Goal: Task Accomplishment & Management: Complete application form

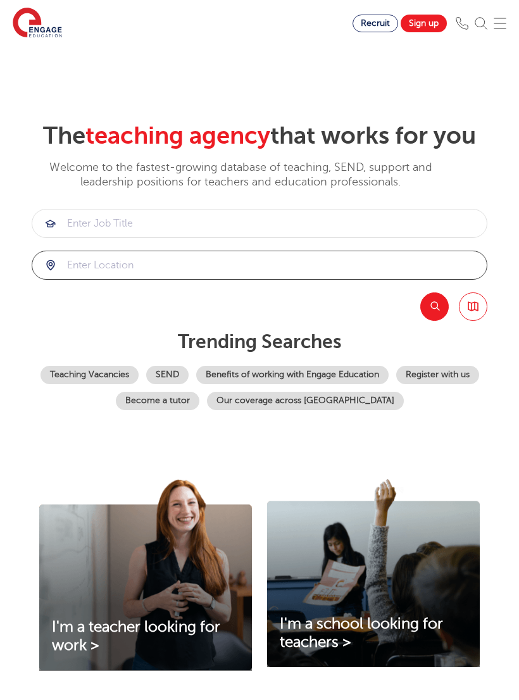
click at [82, 279] on input "search" at bounding box center [259, 265] width 454 height 28
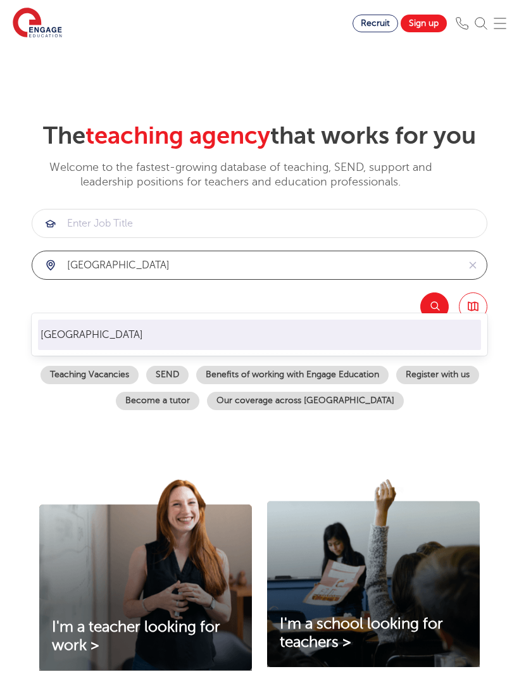
click at [47, 333] on li "Leeds" at bounding box center [259, 334] width 443 height 30
type input "Leeds"
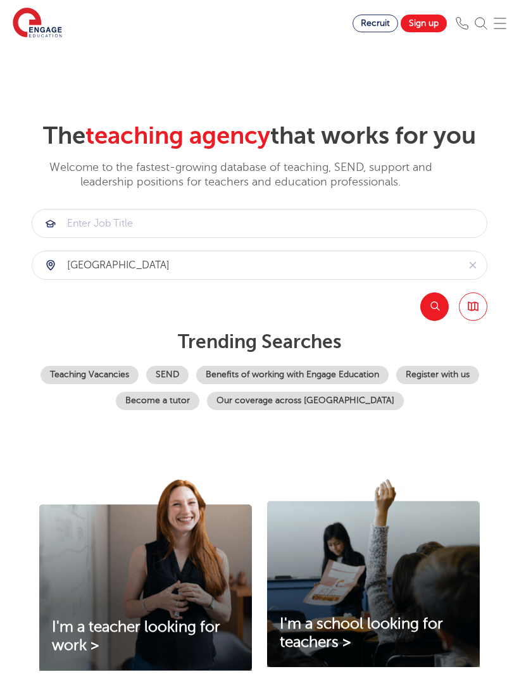
click at [437, 321] on button "Search" at bounding box center [434, 306] width 28 height 28
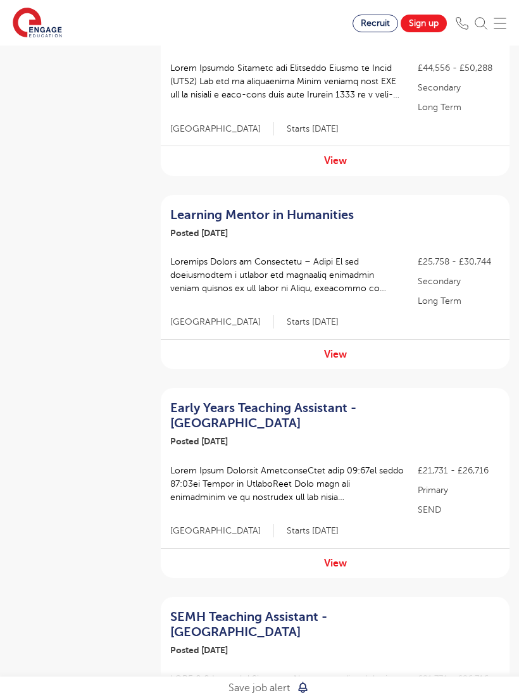
scroll to position [605, 0]
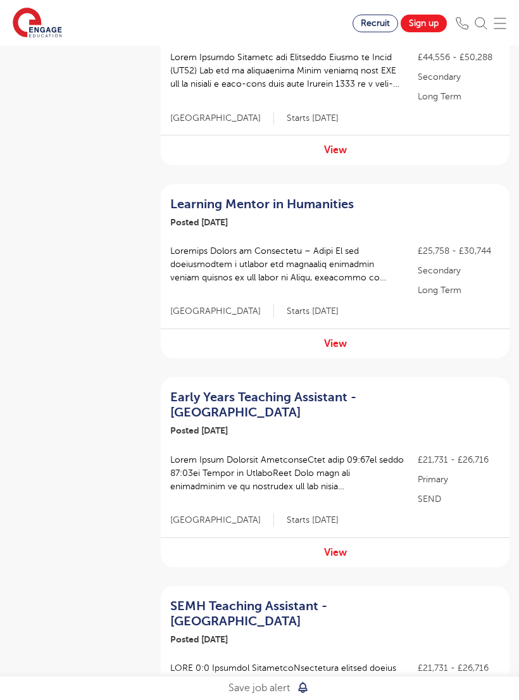
click at [337, 339] on link "View" at bounding box center [335, 343] width 23 height 11
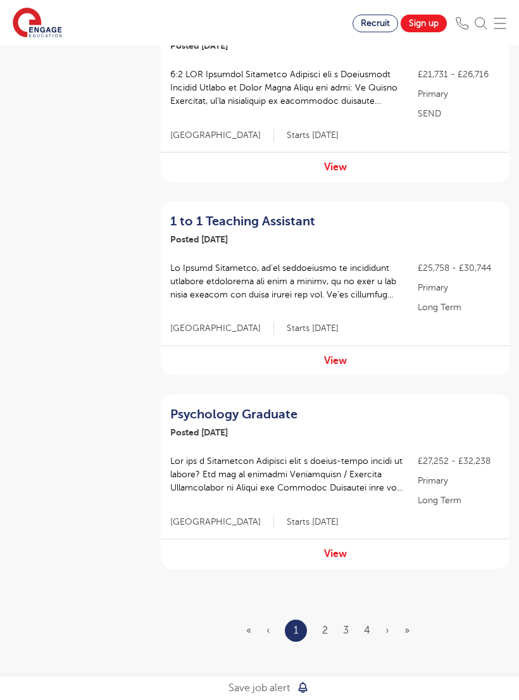
scroll to position [1607, 0]
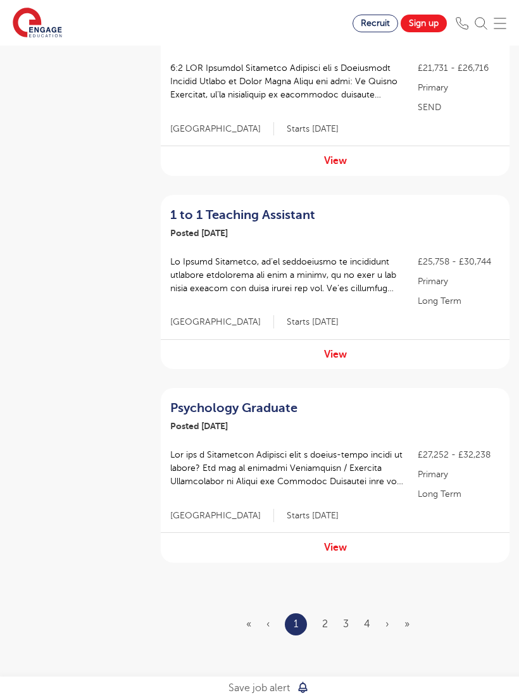
click at [327, 618] on link "2" at bounding box center [325, 623] width 6 height 11
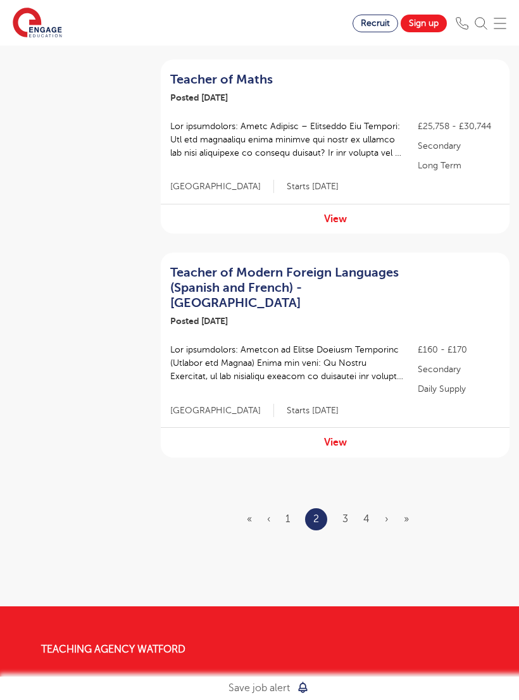
scroll to position [1728, 0]
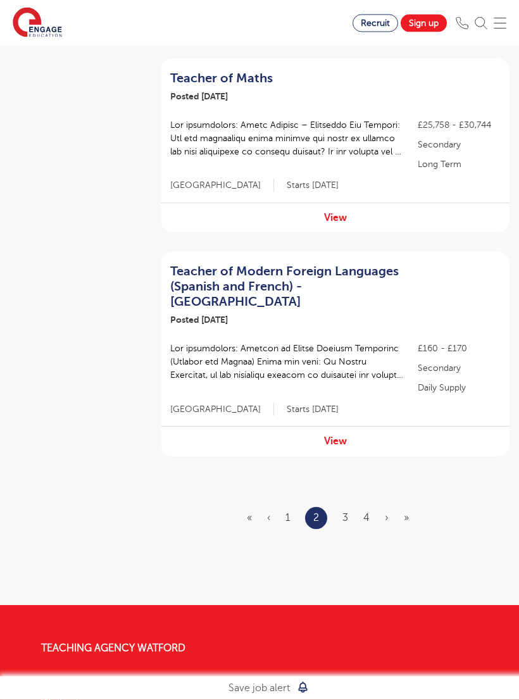
click at [346, 512] on link "3" at bounding box center [345, 517] width 6 height 11
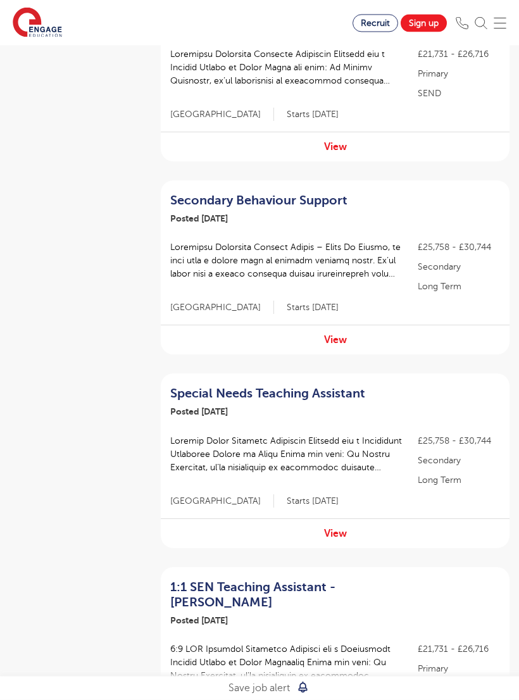
scroll to position [1030, 0]
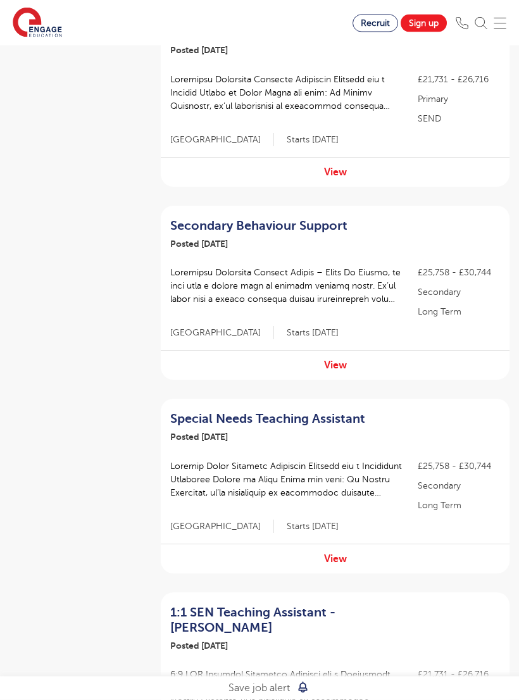
click at [216, 219] on h2 "Secondary Behaviour Support" at bounding box center [285, 226] width 231 height 15
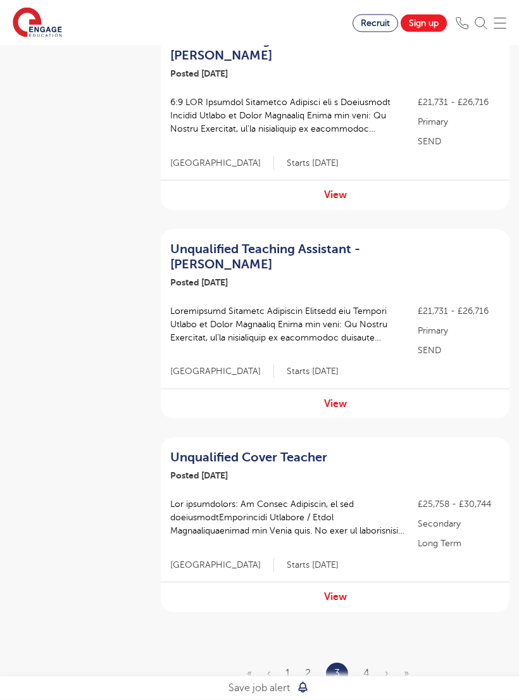
scroll to position [1630, 0]
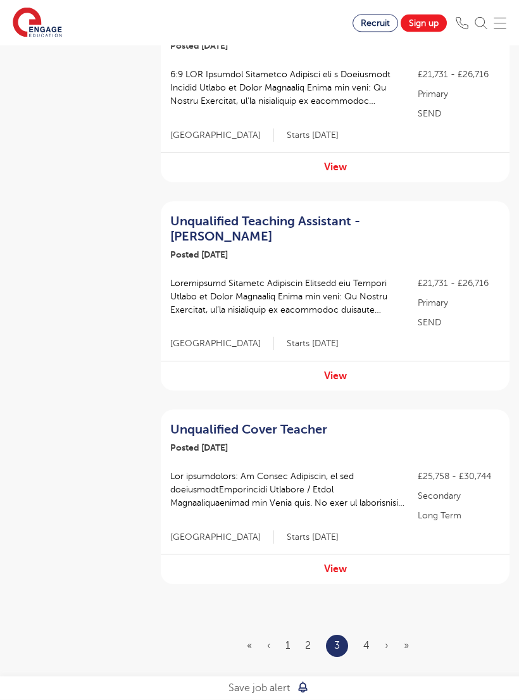
click at [369, 640] on link "4" at bounding box center [366, 645] width 6 height 11
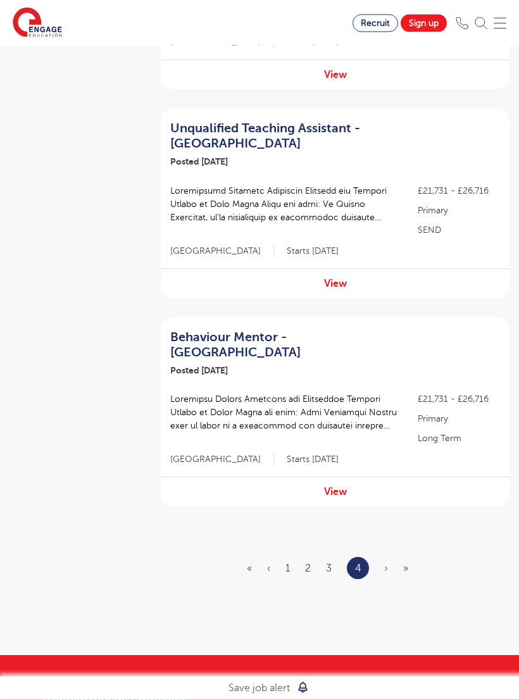
scroll to position [920, 0]
click at [199, 365] on span "Posted 29/08/25" at bounding box center [199, 370] width 58 height 10
click at [190, 330] on h2 "Behaviour Mentor - Leeds" at bounding box center [285, 345] width 231 height 30
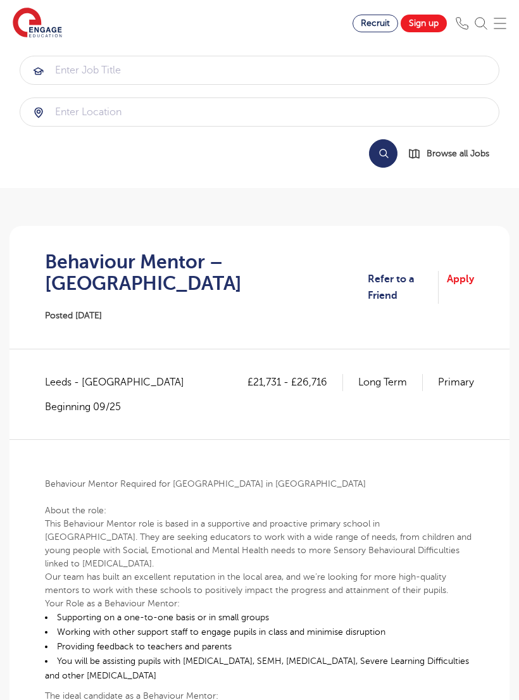
click at [415, 20] on link "Sign up" at bounding box center [423, 24] width 46 height 18
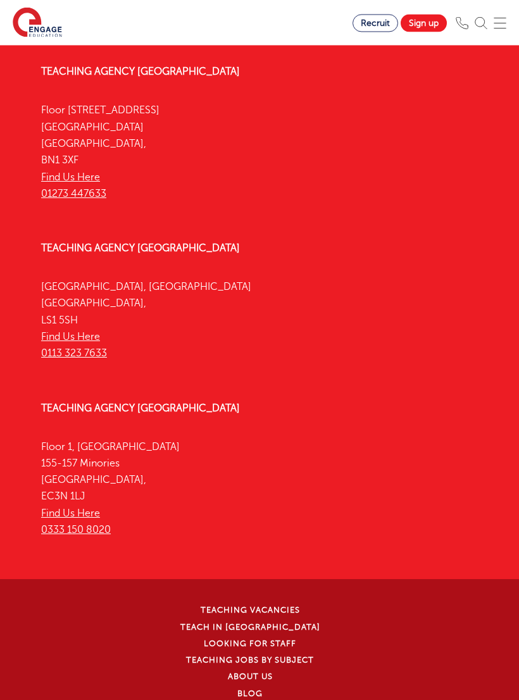
scroll to position [2046, 0]
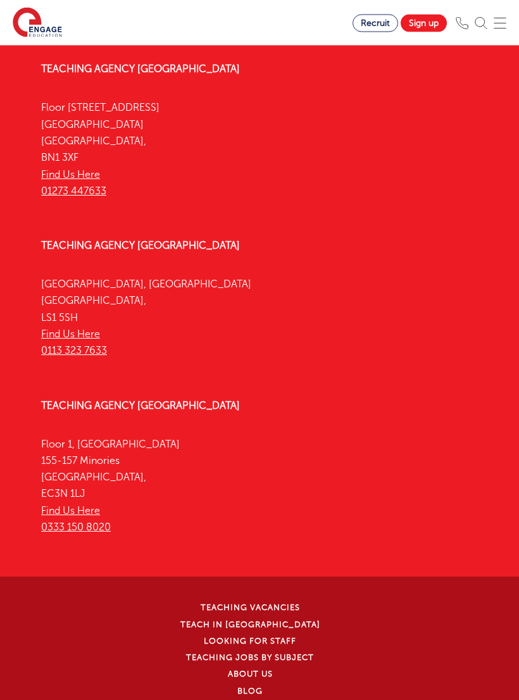
click at [49, 244] on link "Teaching Agency [GEOGRAPHIC_DATA]" at bounding box center [140, 245] width 199 height 11
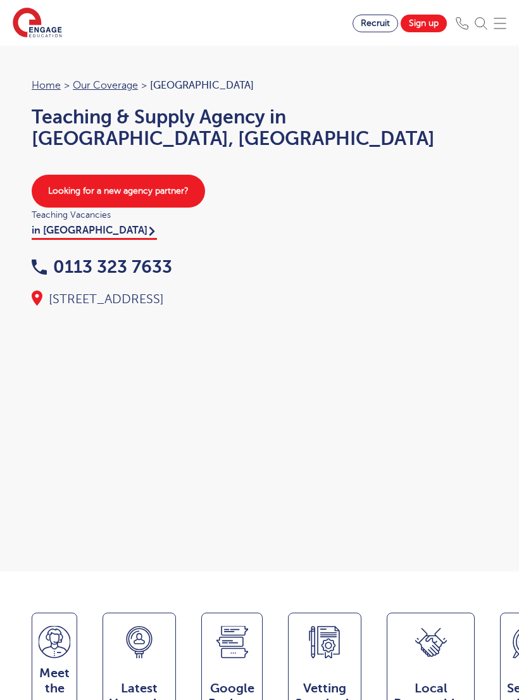
click at [39, 212] on span "Teaching Vacancies" at bounding box center [259, 214] width 455 height 15
click at [40, 235] on link "in [GEOGRAPHIC_DATA]" at bounding box center [94, 232] width 125 height 15
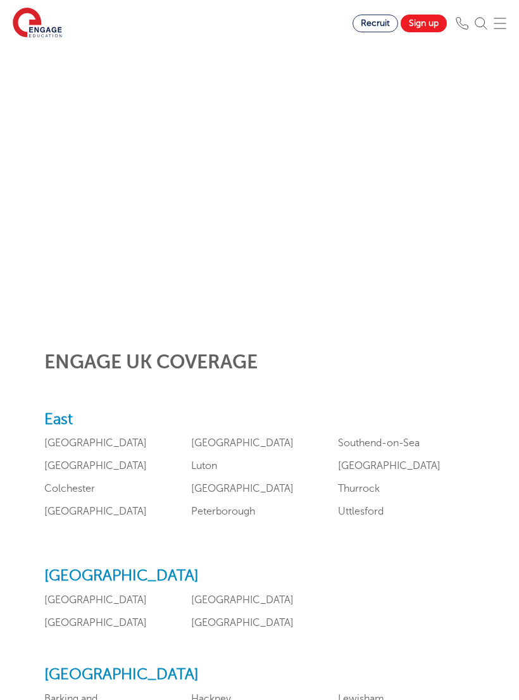
scroll to position [318, 0]
